Goal: Transaction & Acquisition: Purchase product/service

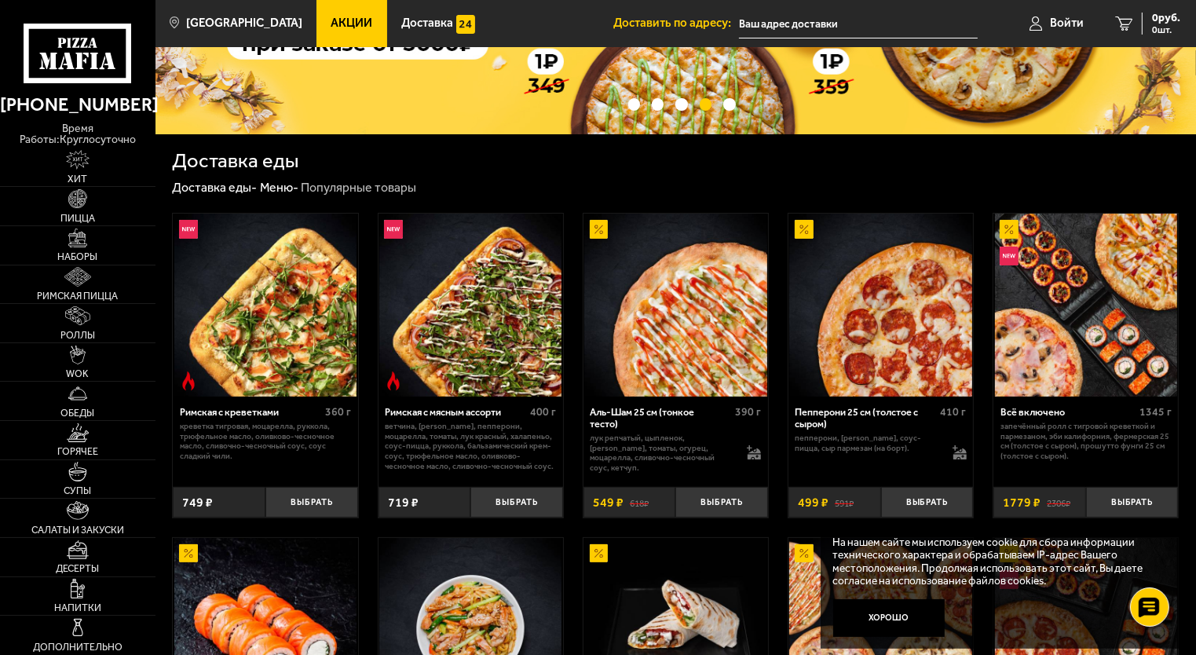
scroll to position [206, 0]
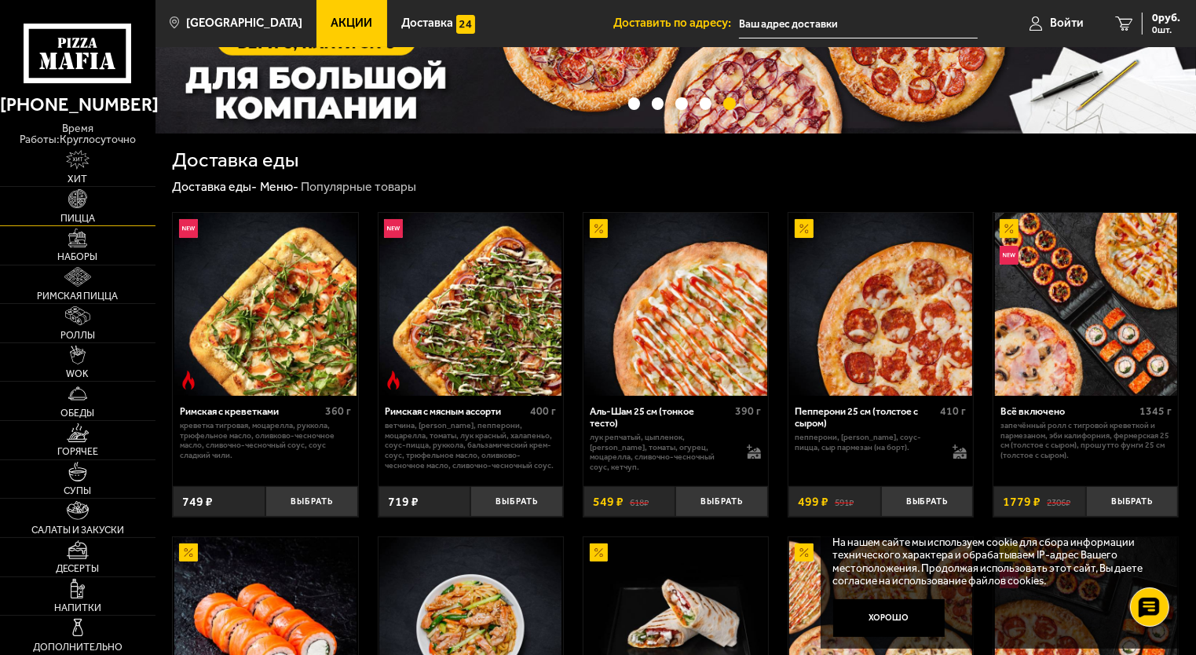
click at [75, 198] on img at bounding box center [77, 198] width 19 height 19
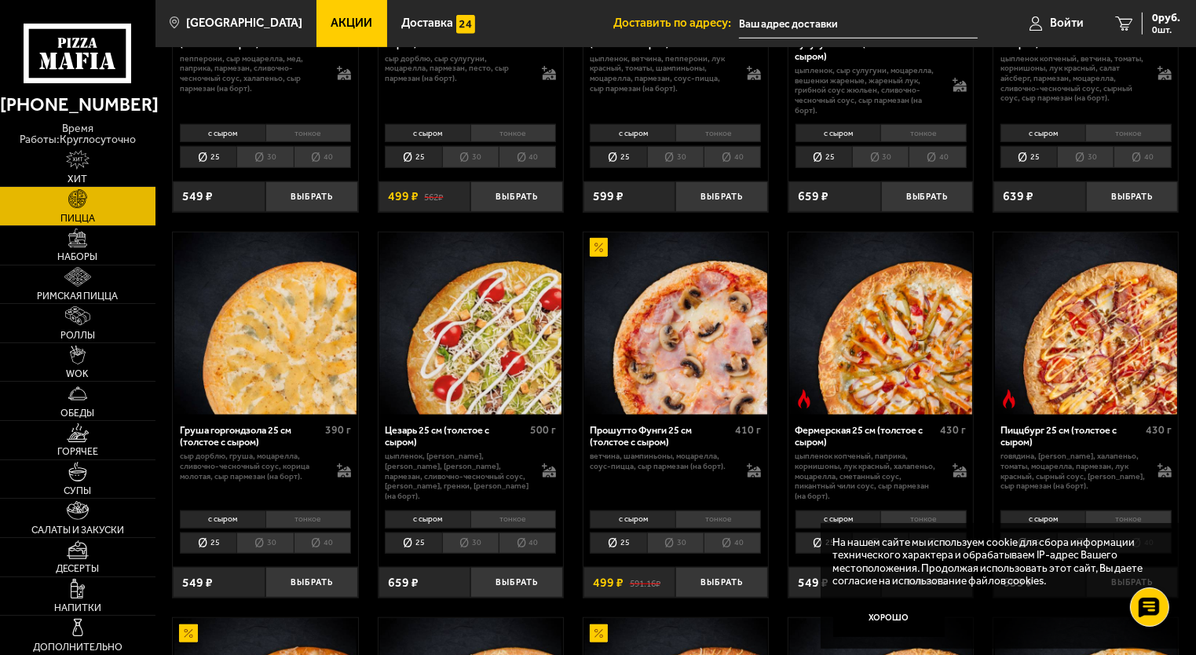
scroll to position [1087, 0]
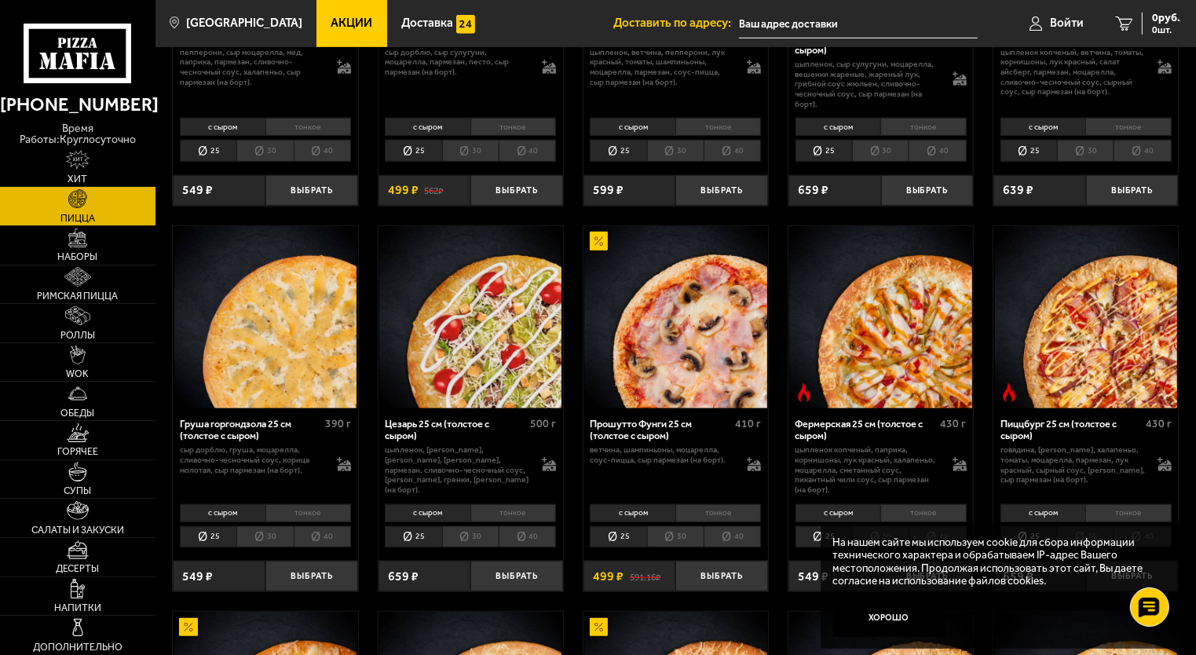
click at [277, 535] on li "30" at bounding box center [264, 537] width 57 height 22
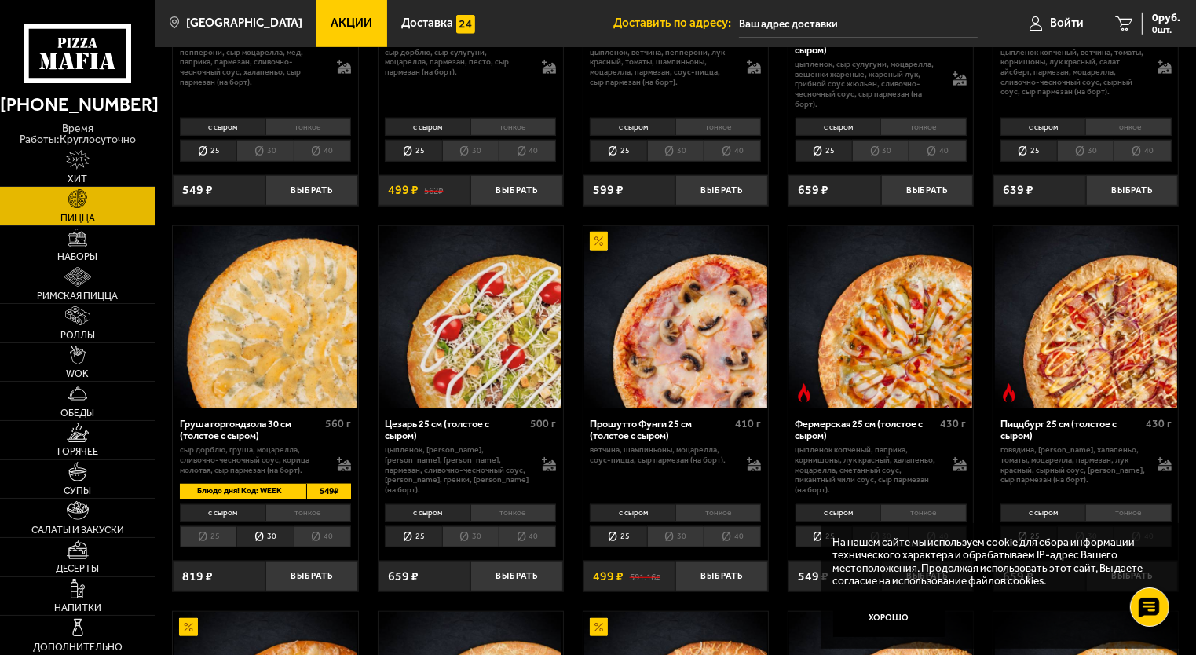
click at [334, 528] on li "40" at bounding box center [322, 537] width 57 height 22
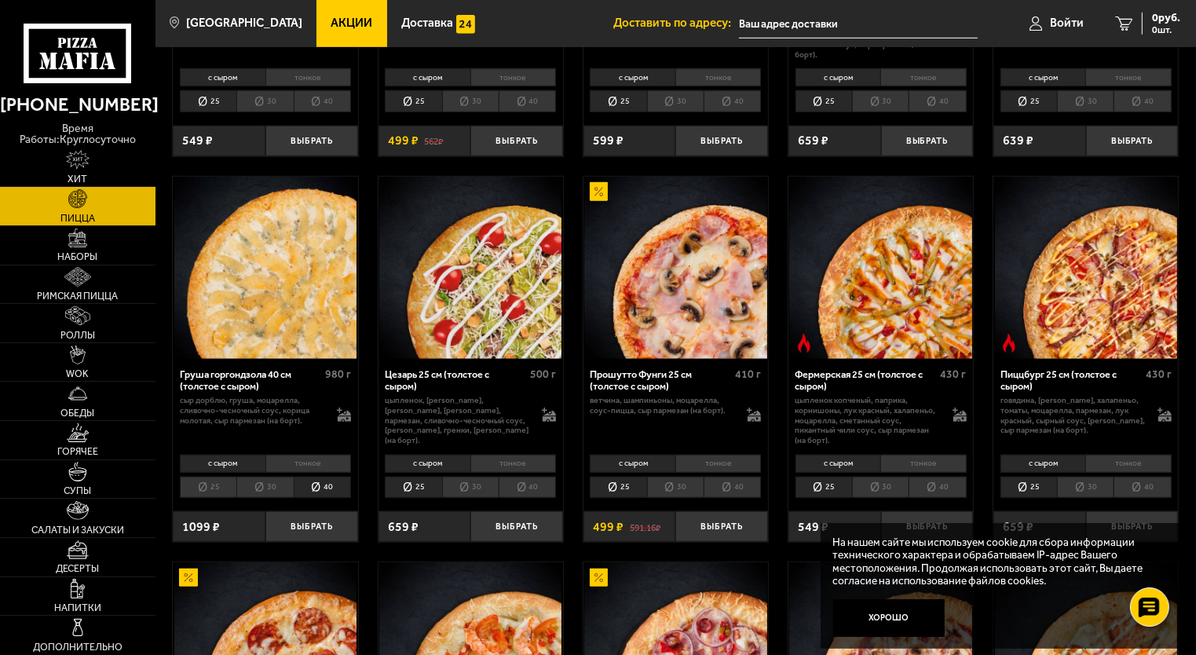
scroll to position [1138, 0]
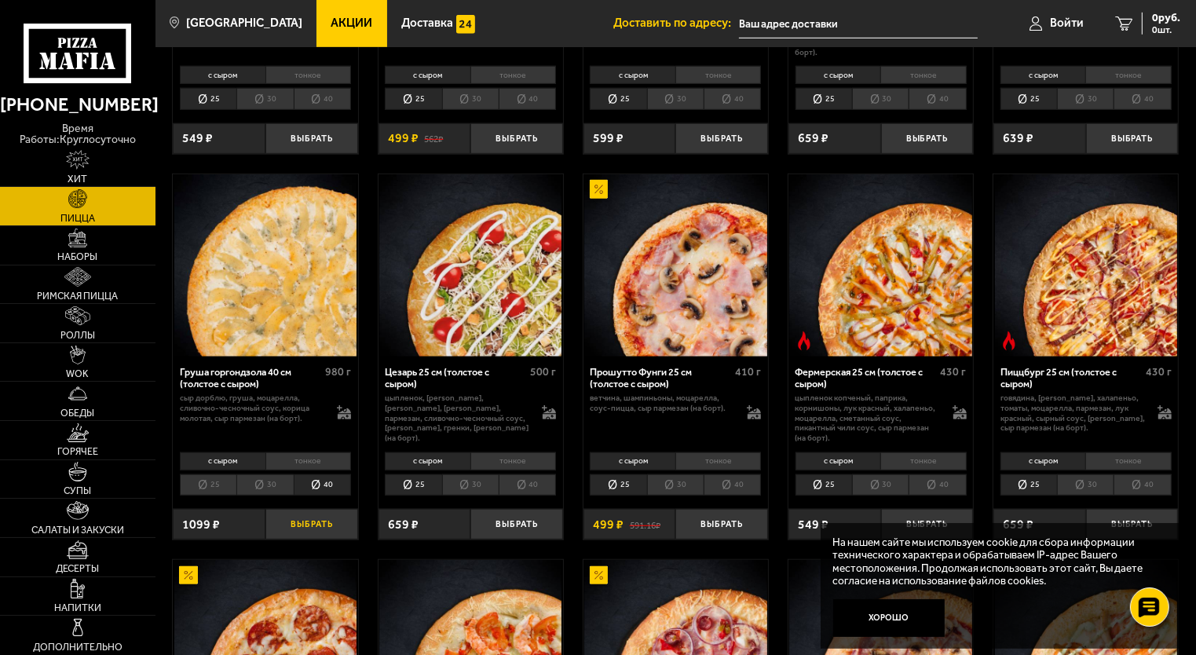
click at [317, 521] on button "Выбрать" at bounding box center [311, 524] width 93 height 31
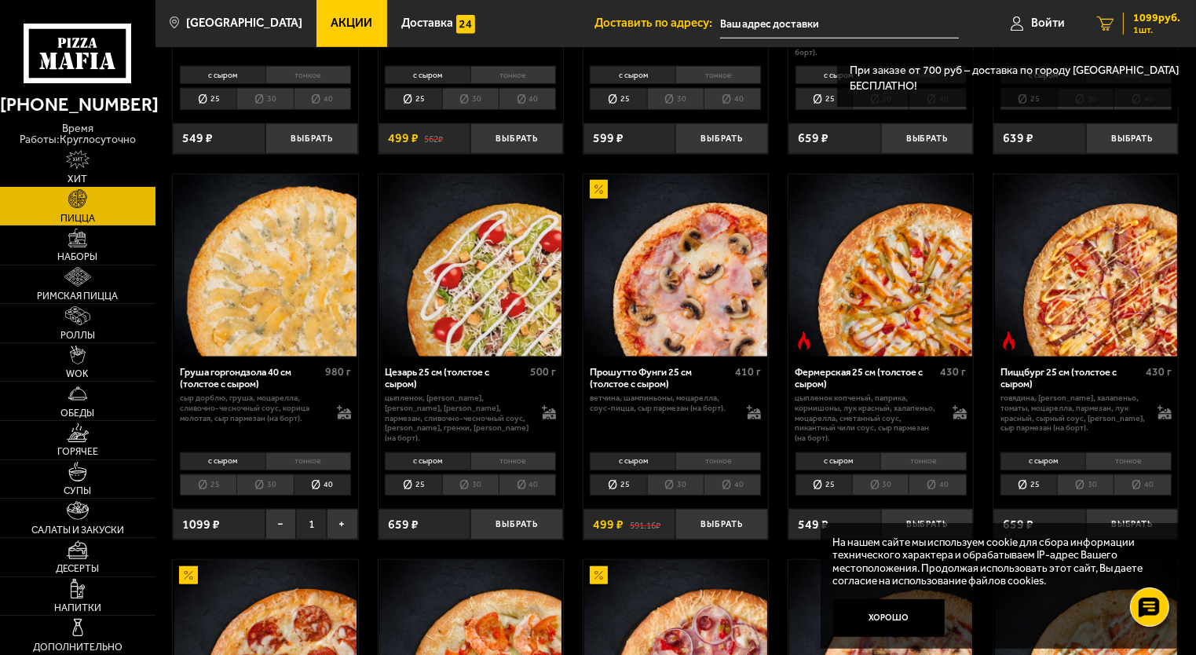
click at [1147, 18] on span "1099 руб." at bounding box center [1156, 18] width 47 height 11
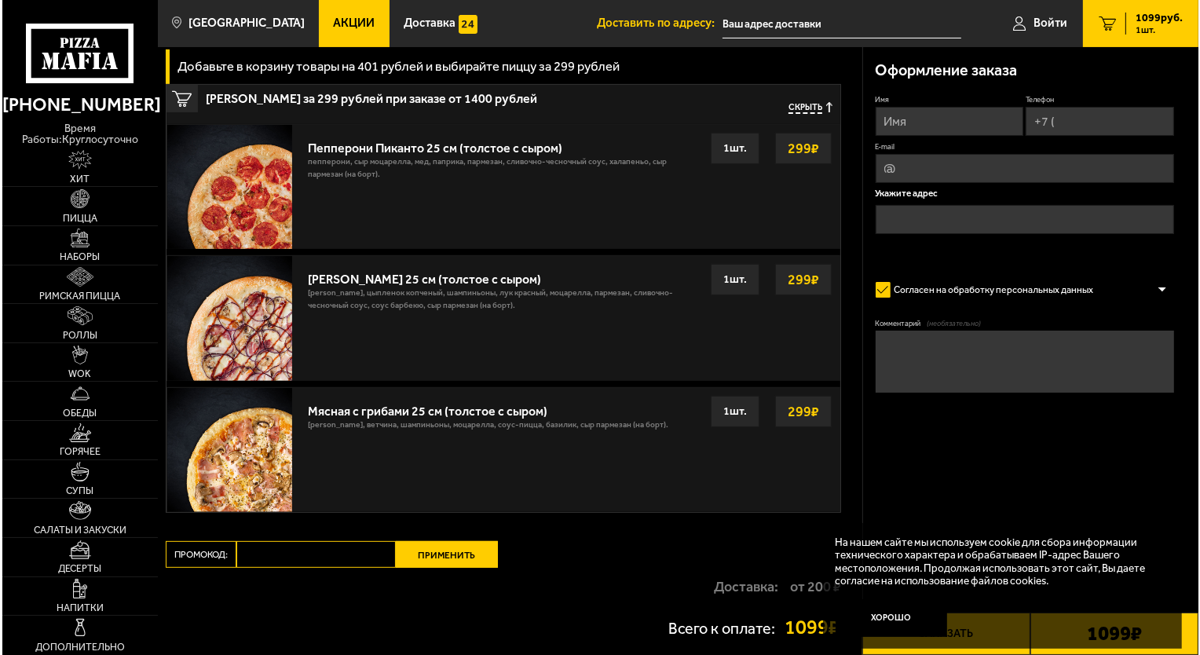
scroll to position [636, 0]
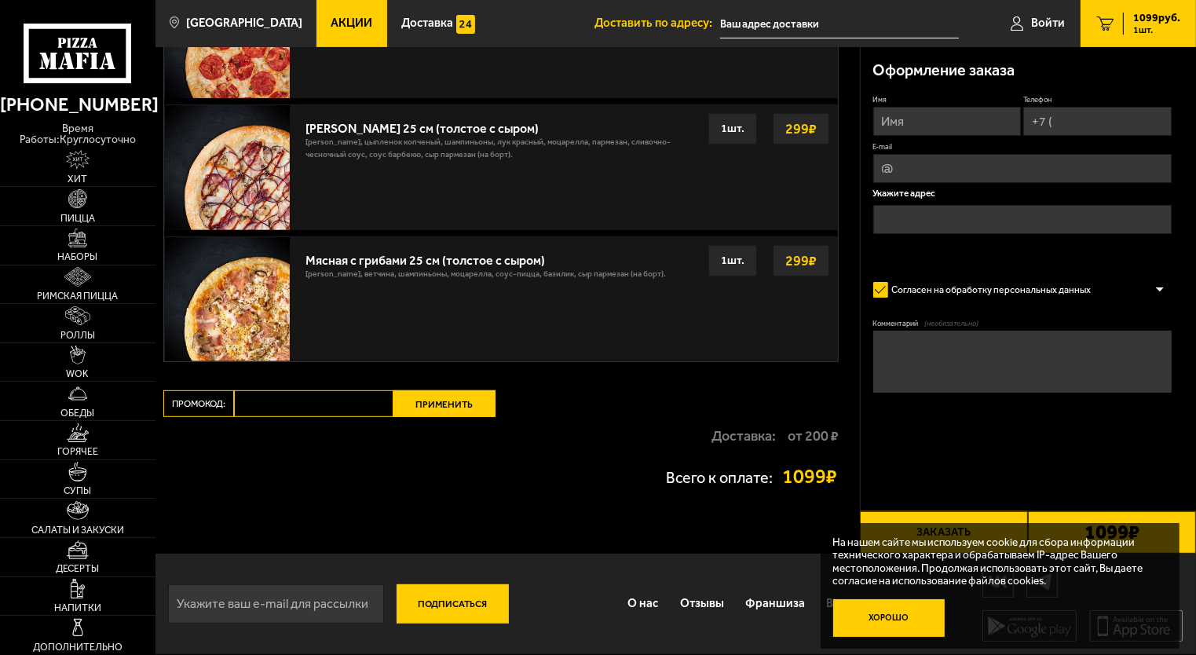
click at [892, 617] on button "Хорошо" at bounding box center [889, 618] width 112 height 38
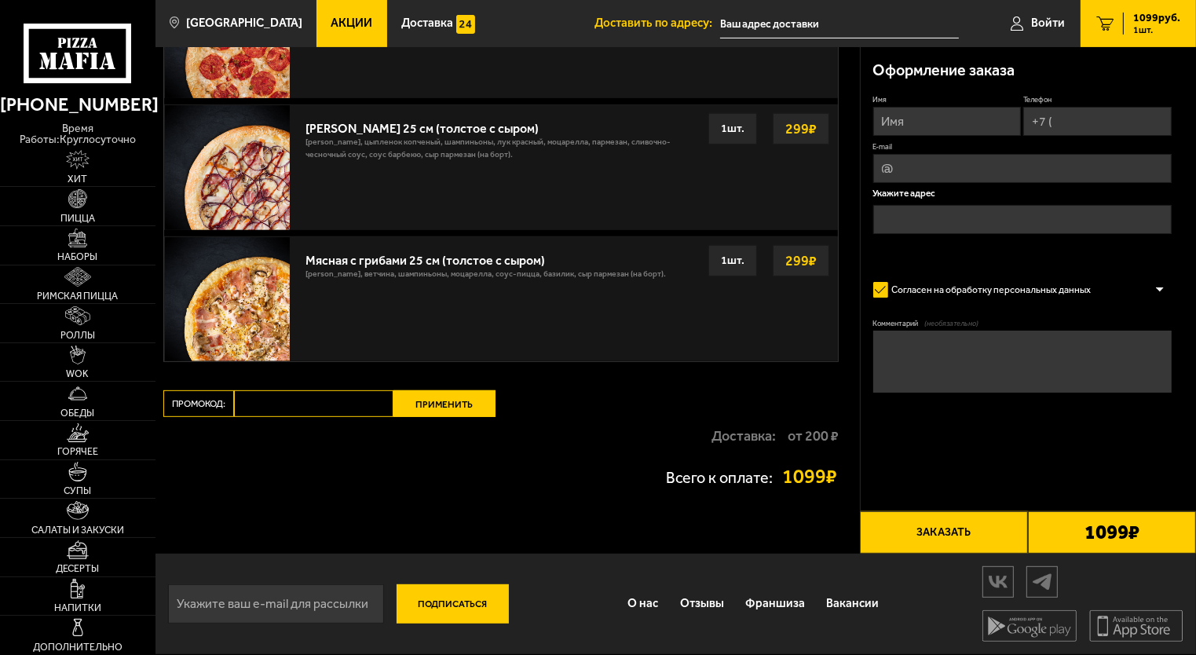
click at [836, 10] on input "text" at bounding box center [839, 23] width 239 height 29
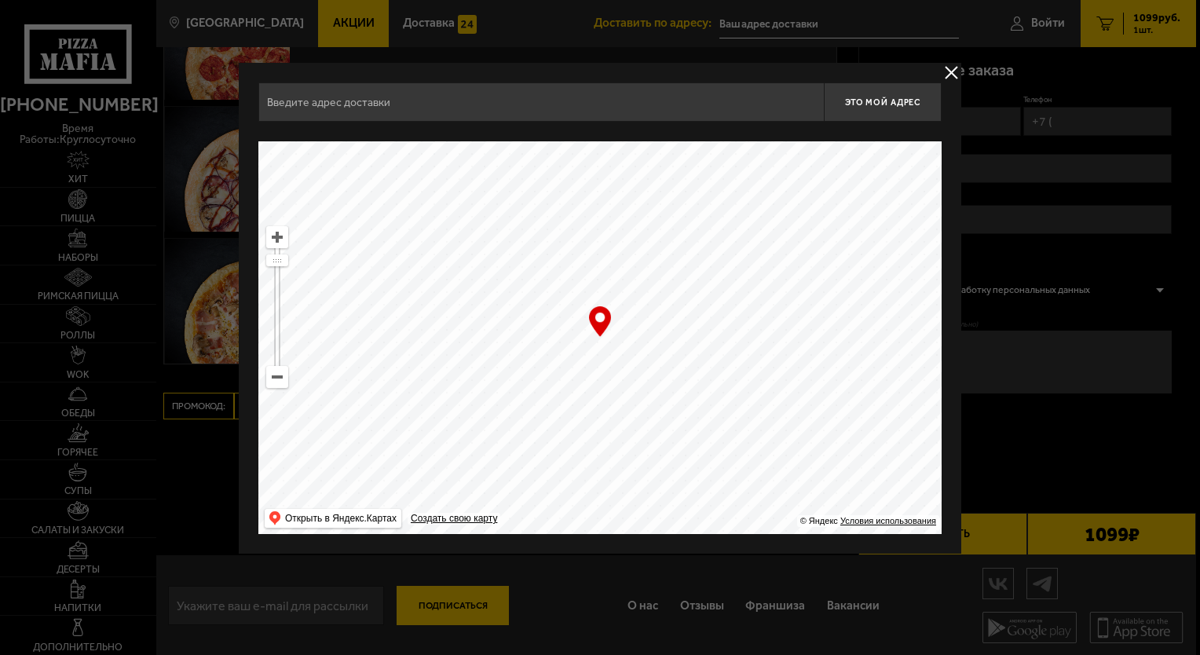
click at [729, 106] on input "text" at bounding box center [540, 101] width 565 height 39
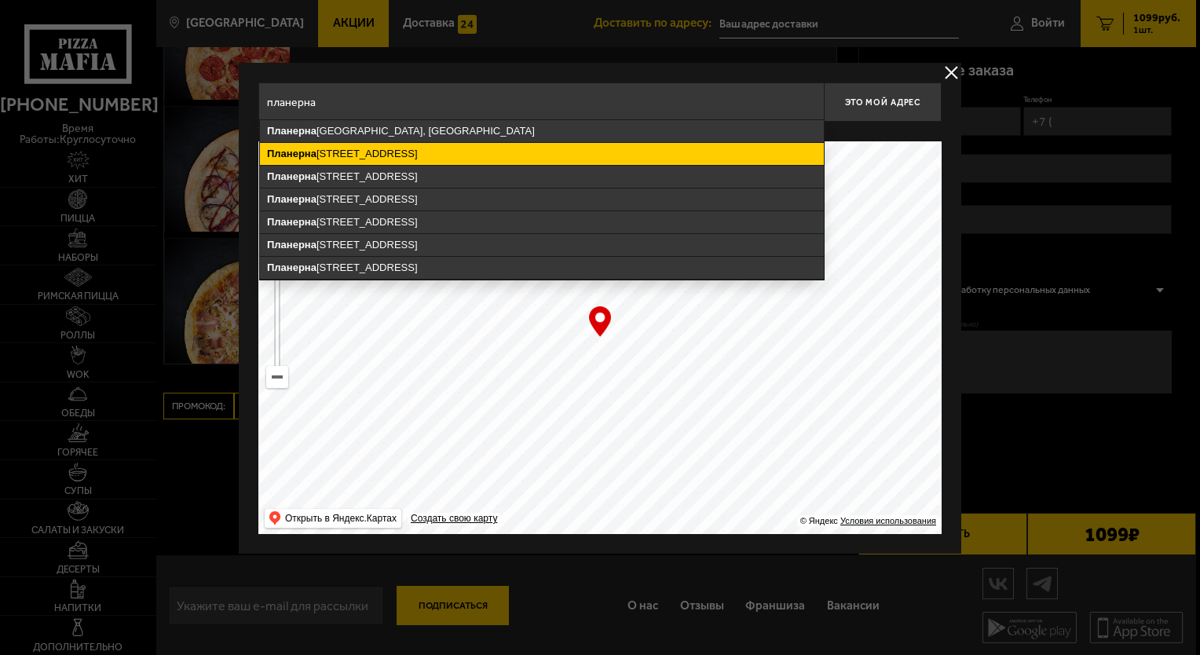
click at [532, 144] on ymaps "[STREET_ADDRESS]" at bounding box center [542, 154] width 564 height 22
type input "[STREET_ADDRESS]"
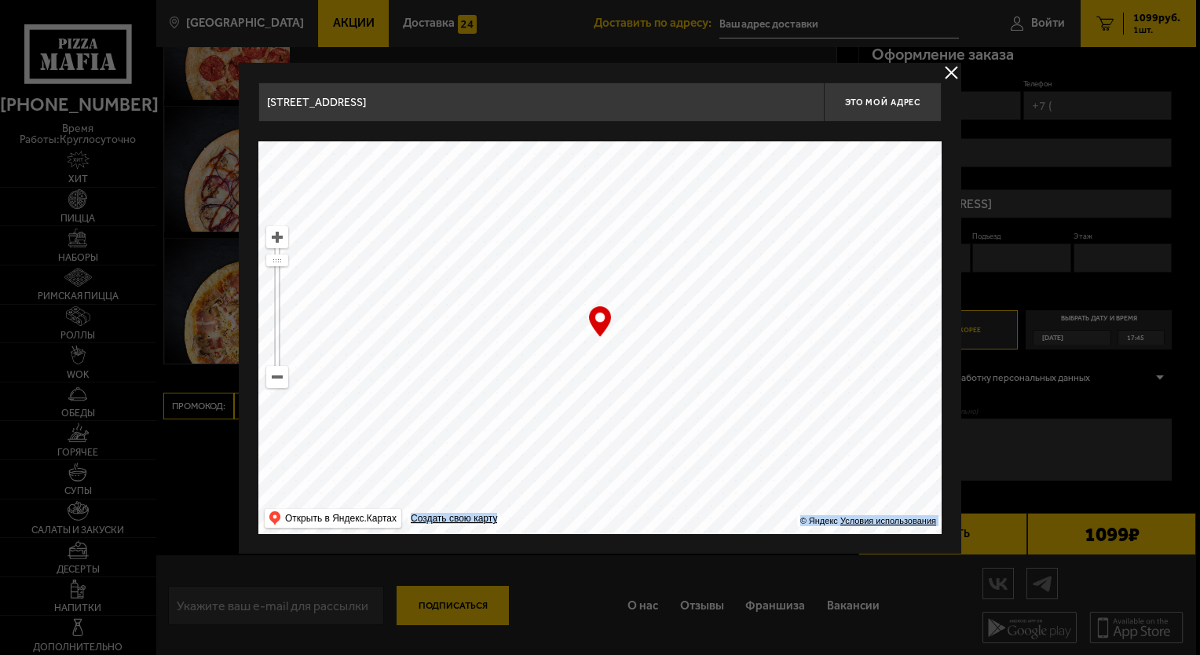
drag, startPoint x: 603, startPoint y: 321, endPoint x: 590, endPoint y: 239, distance: 83.5
click at [590, 239] on div "… © Яндекс Условия использования Открыть в Яндекс.Картах Создать свою карту" at bounding box center [599, 337] width 683 height 393
click at [590, 239] on ymaps at bounding box center [599, 337] width 683 height 393
click at [889, 101] on span "Это мой адрес" at bounding box center [882, 102] width 75 height 10
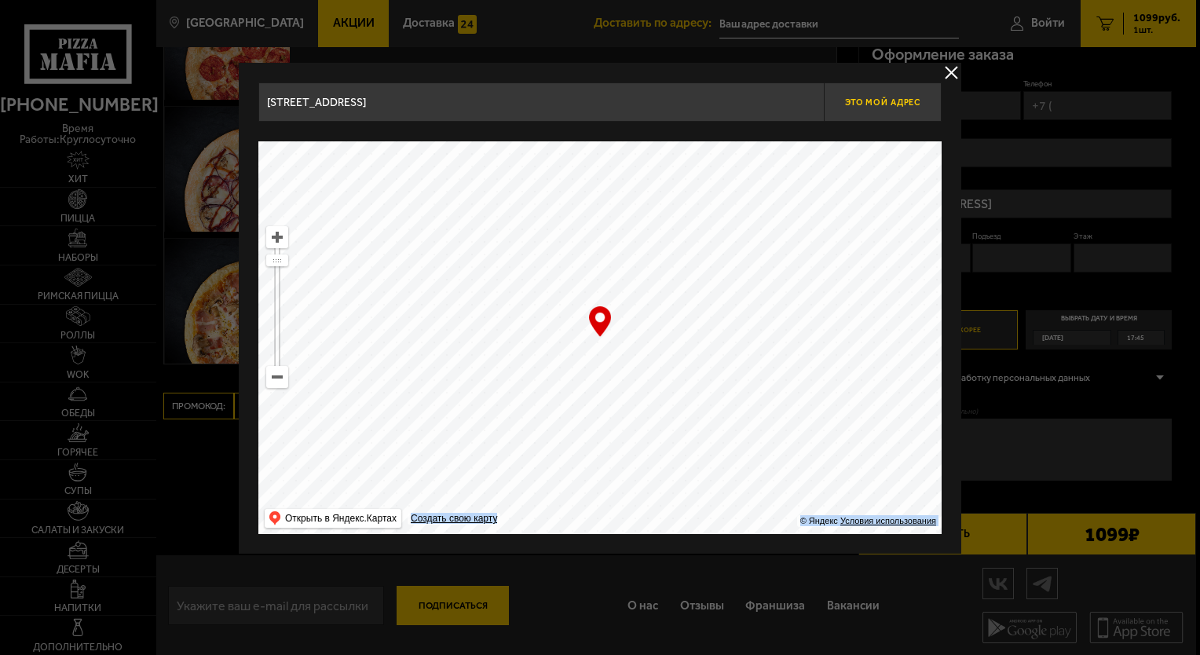
type input "[STREET_ADDRESS]"
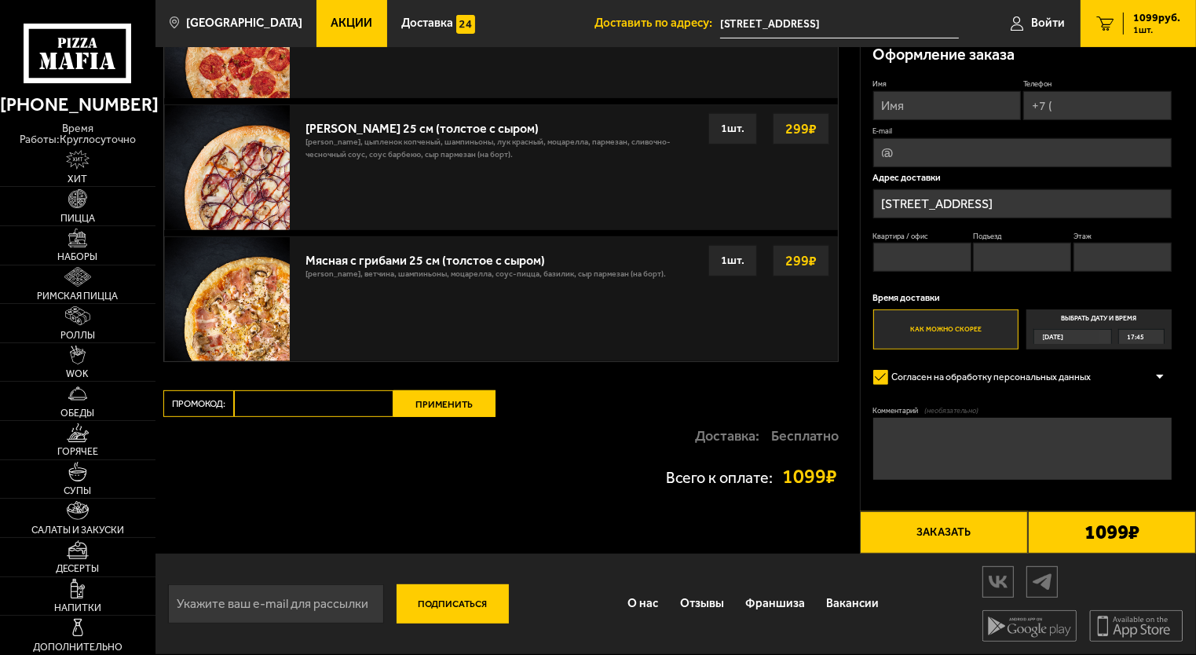
click at [926, 111] on input "Имя" at bounding box center [947, 105] width 148 height 29
type input "[PERSON_NAME]"
type input "[PHONE_NUMBER]"
type input "[EMAIL_ADDRESS][DOMAIN_NAME]"
click at [915, 253] on input "Квартира / офис" at bounding box center [922, 257] width 98 height 29
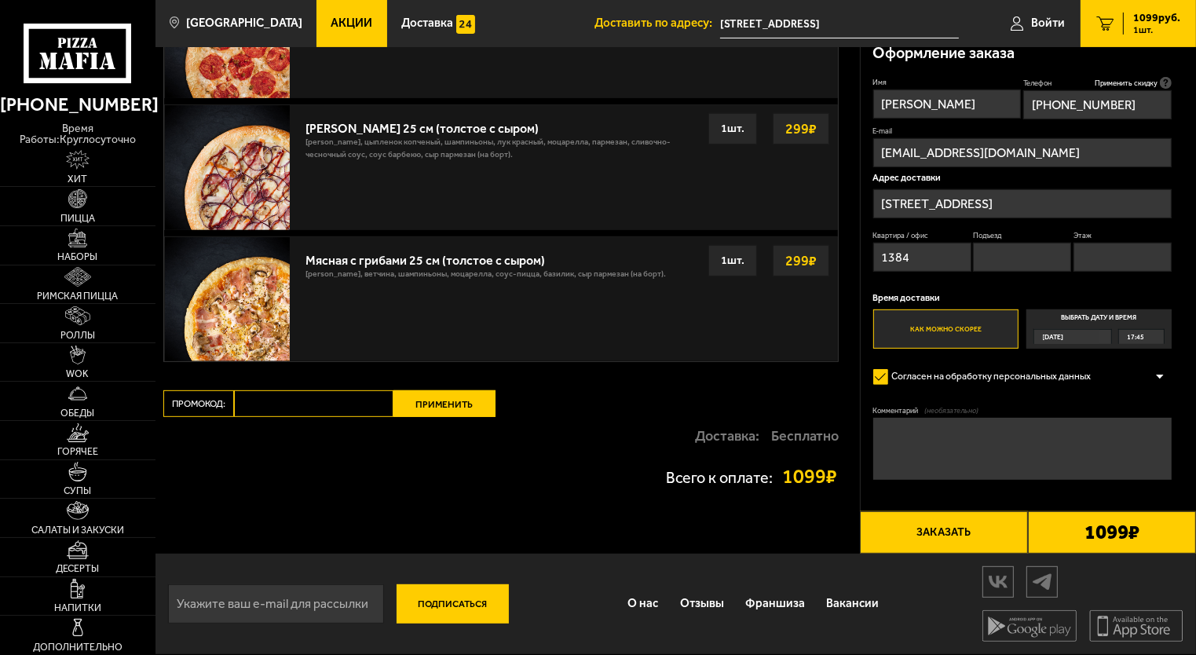
type input "1384"
click at [996, 255] on input "Подъезд" at bounding box center [1022, 257] width 98 height 29
type input "15"
click at [1089, 252] on input "Этаж" at bounding box center [1122, 257] width 98 height 29
type input "13"
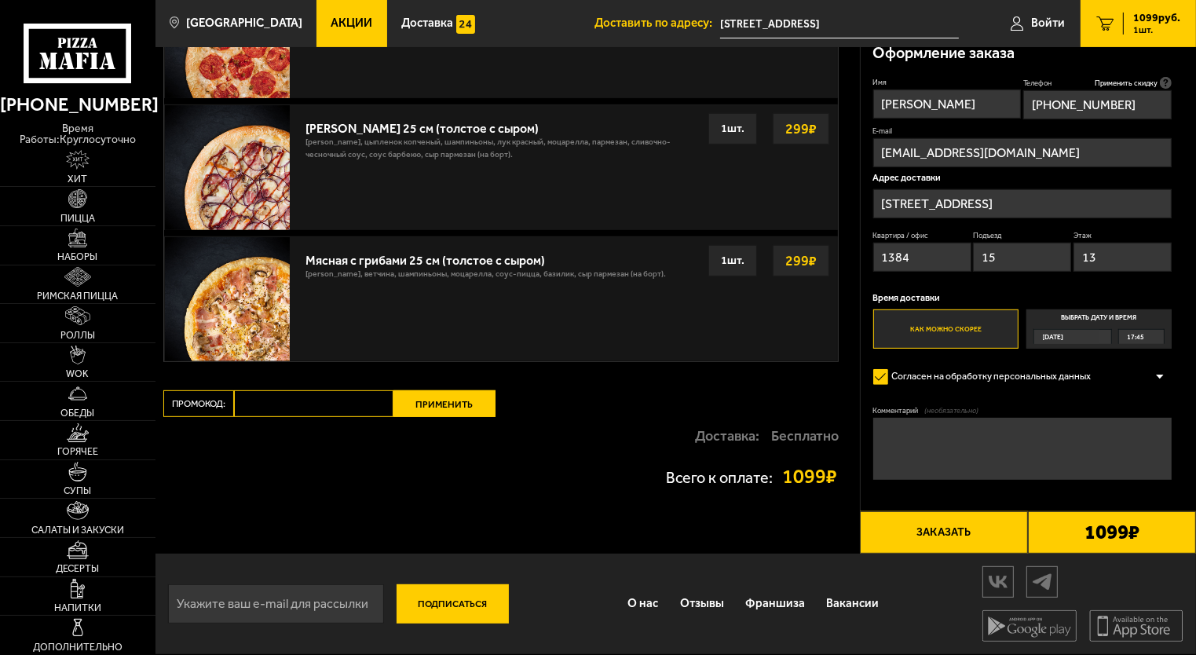
click at [984, 530] on button "Заказать" at bounding box center [944, 532] width 168 height 42
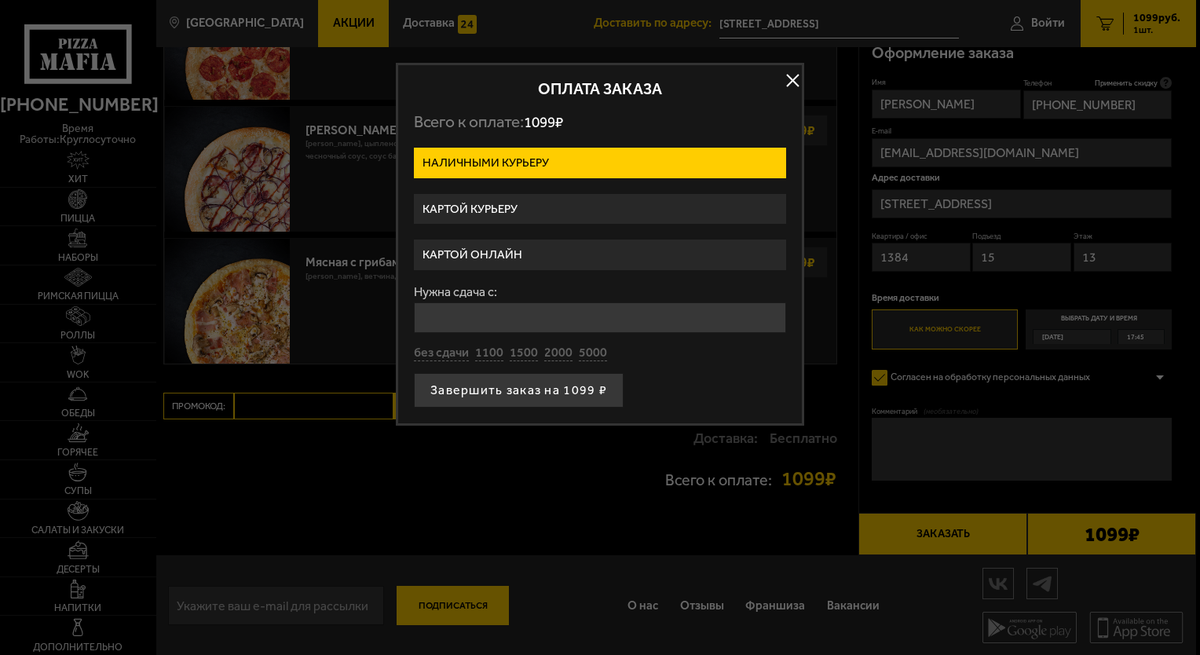
click at [514, 315] on input "Нужна сдача с:" at bounding box center [600, 317] width 372 height 31
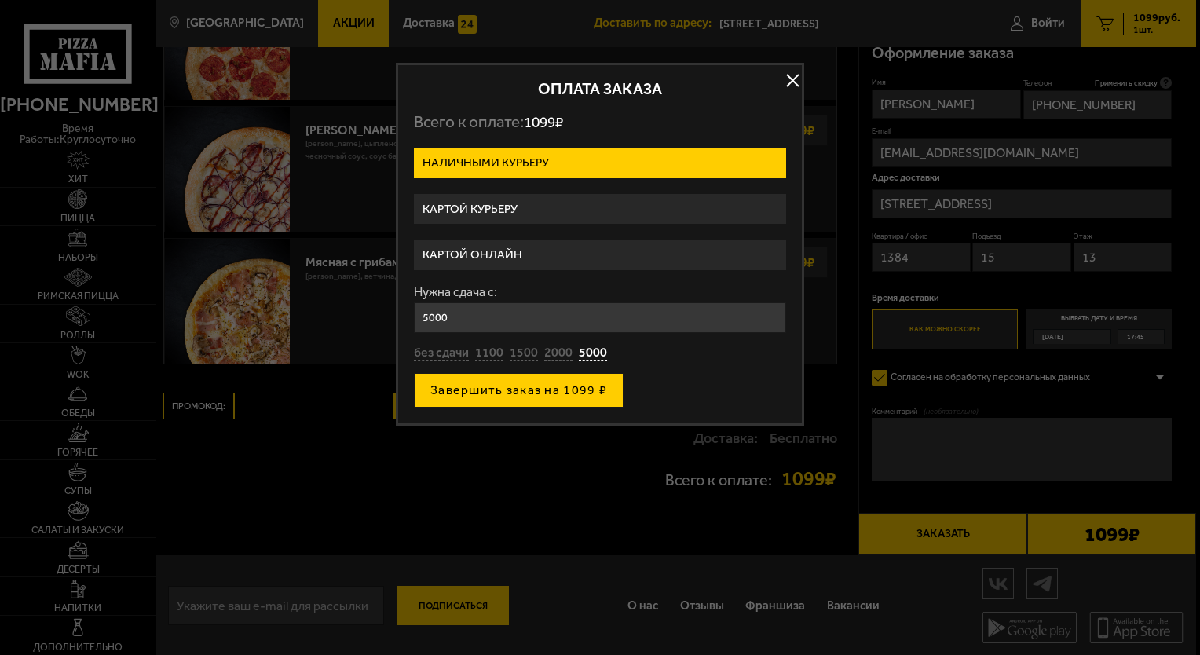
type input "5000"
click at [518, 387] on button "Завершить заказ на 1099 ₽" at bounding box center [519, 390] width 210 height 35
